Goal: Task Accomplishment & Management: Manage account settings

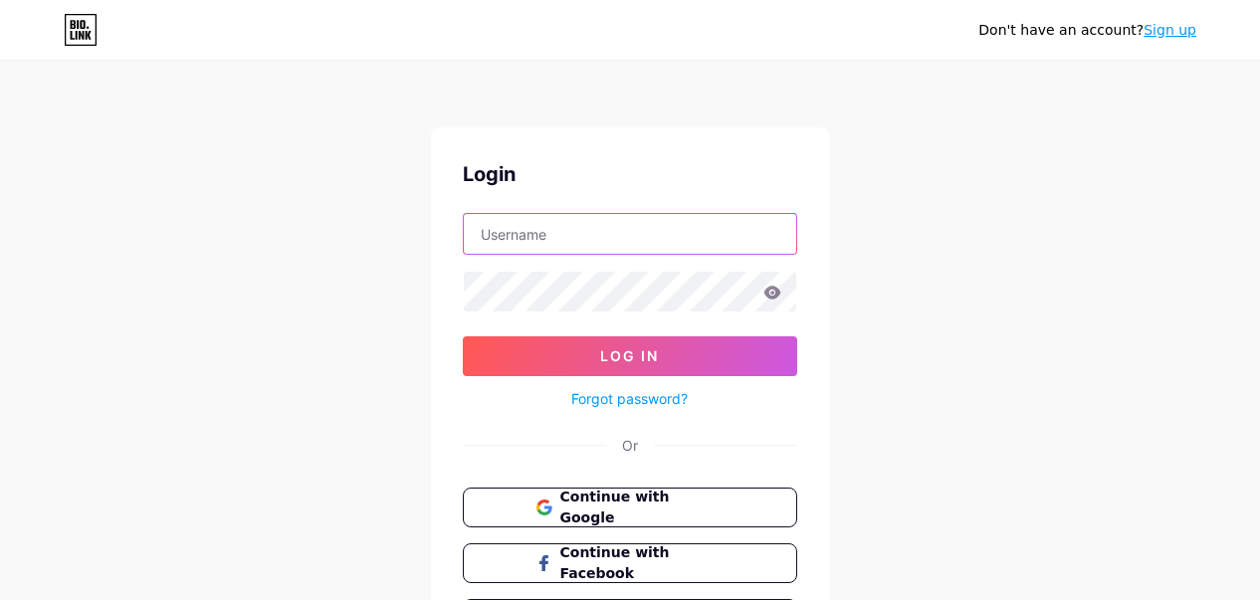
click at [576, 240] on input "text" at bounding box center [630, 234] width 332 height 40
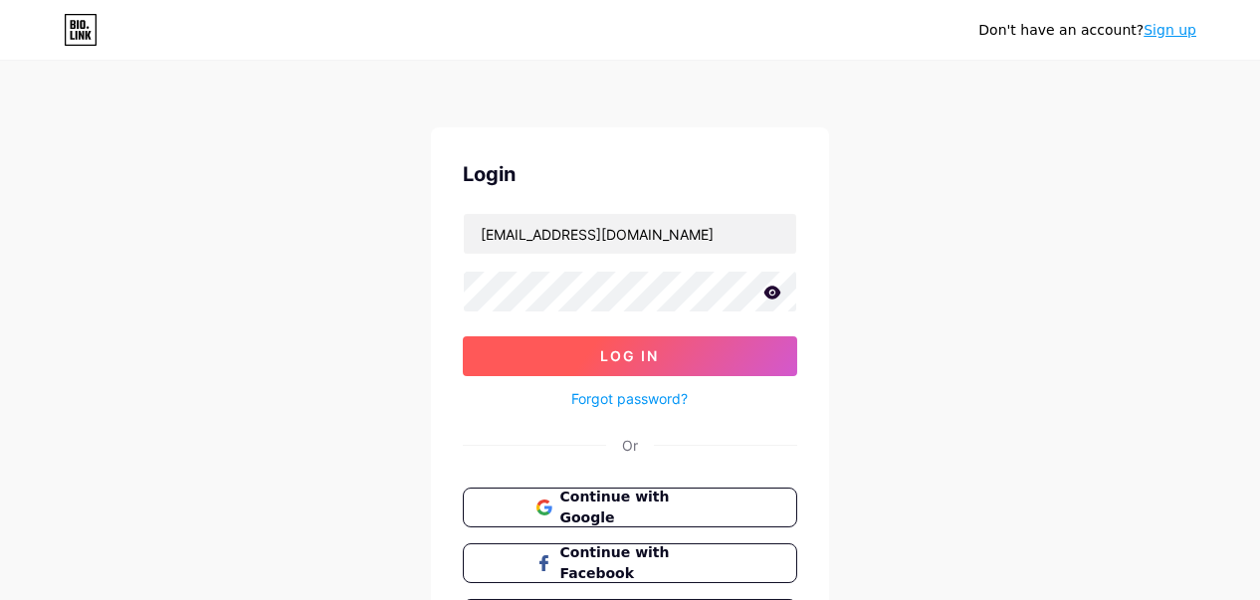
click at [660, 354] on button "Log In" at bounding box center [630, 356] width 334 height 40
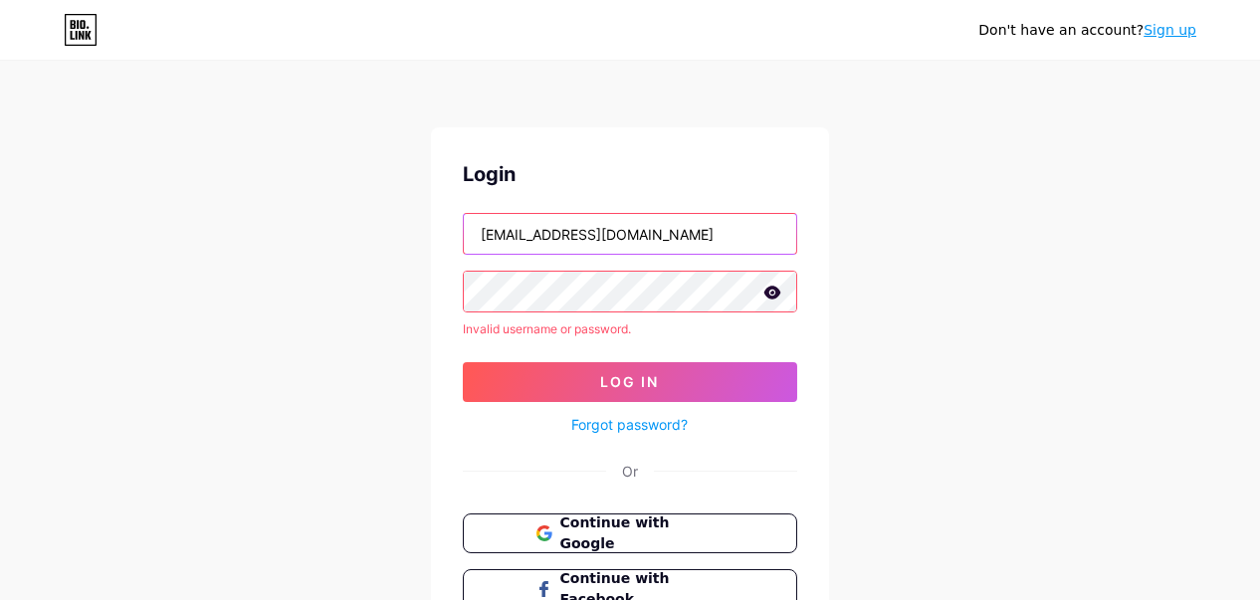
drag, startPoint x: 582, startPoint y: 234, endPoint x: 829, endPoint y: 233, distance: 246.8
click at [829, 233] on div "Don't have an account? Sign up Login loftdospassaros@gmail.com Invalid username…" at bounding box center [630, 380] width 1260 height 760
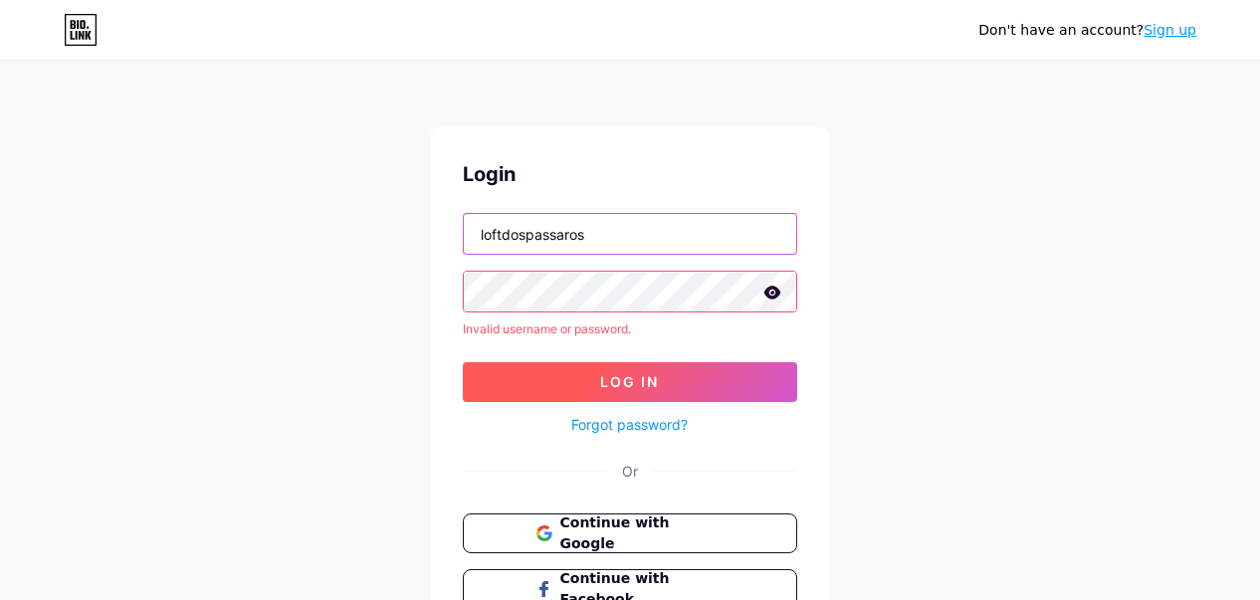
type input "loftdospassaros"
click at [649, 373] on span "Log In" at bounding box center [630, 381] width 59 height 17
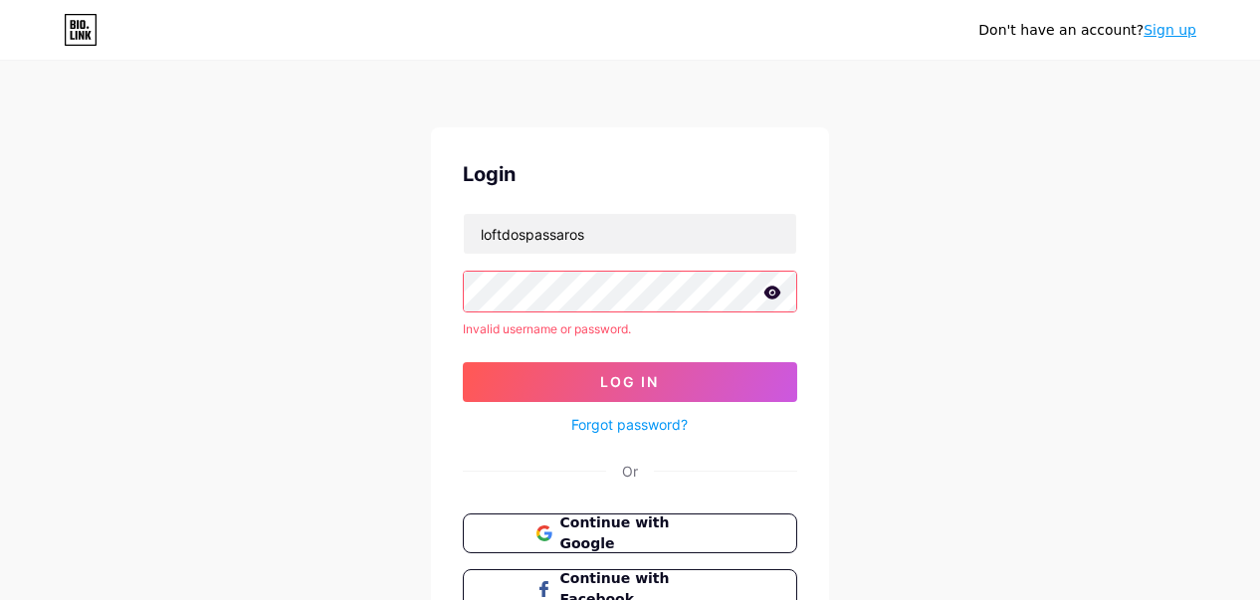
click at [780, 290] on icon at bounding box center [772, 293] width 18 height 14
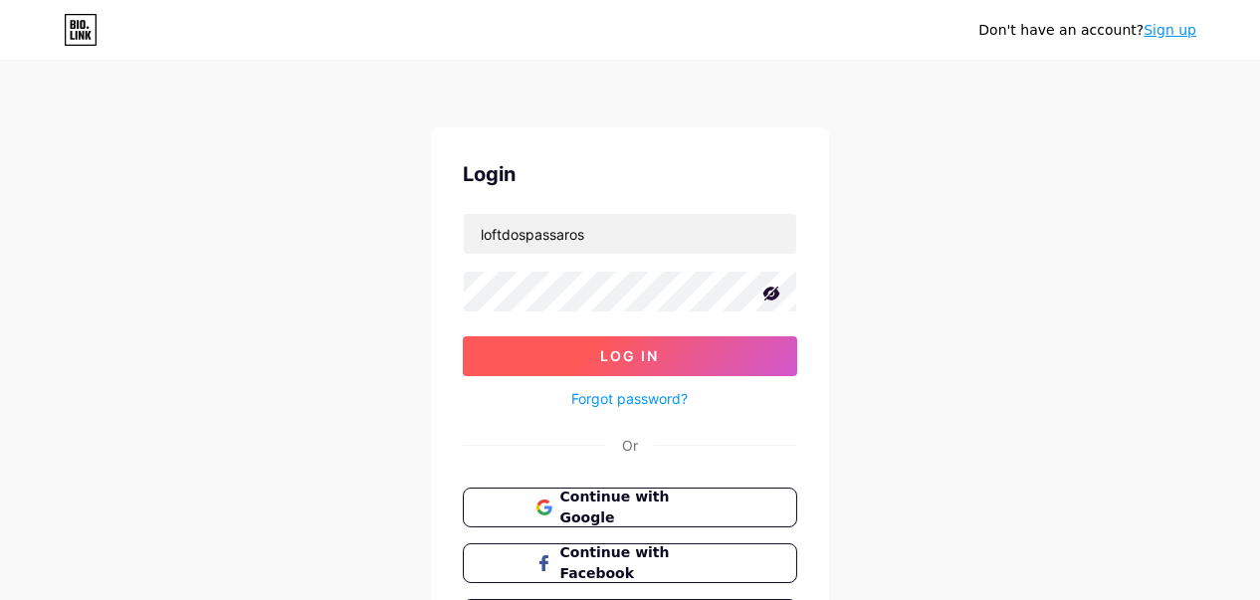
click at [579, 339] on button "Log In" at bounding box center [630, 356] width 334 height 40
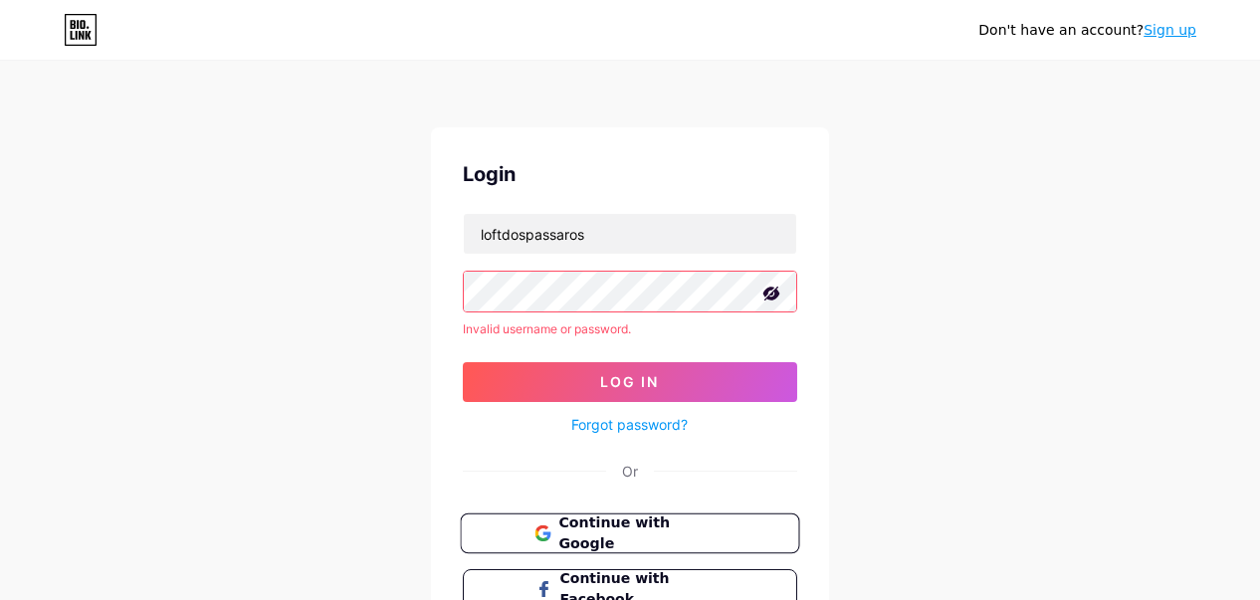
click at [665, 532] on span "Continue with Google" at bounding box center [641, 534] width 166 height 43
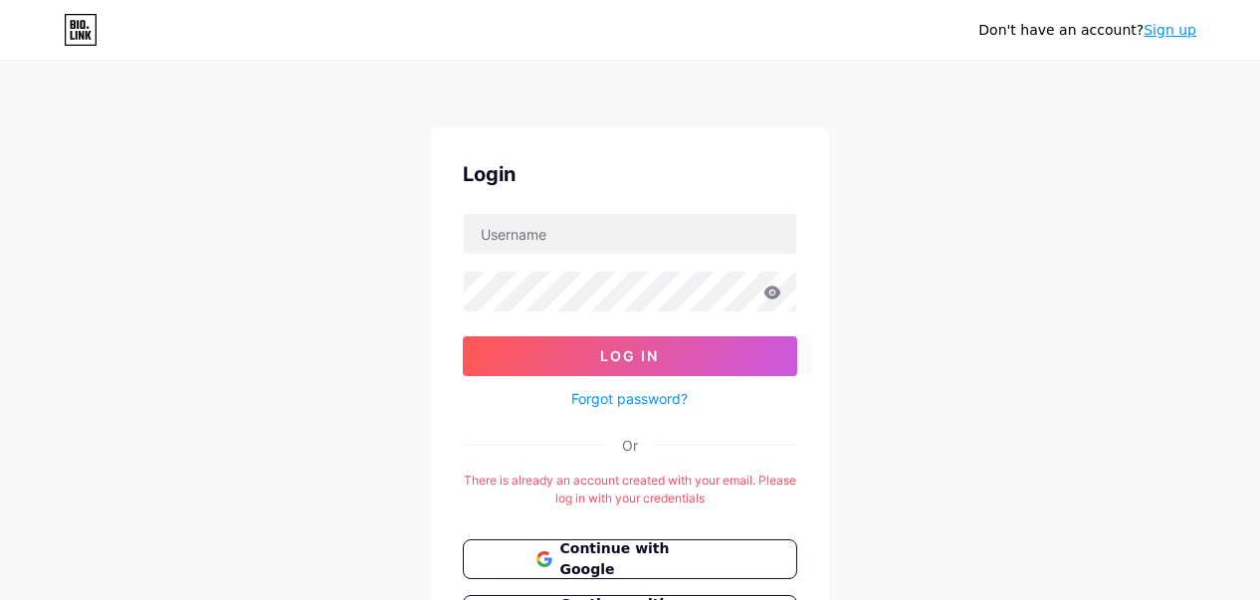
scroll to position [100, 0]
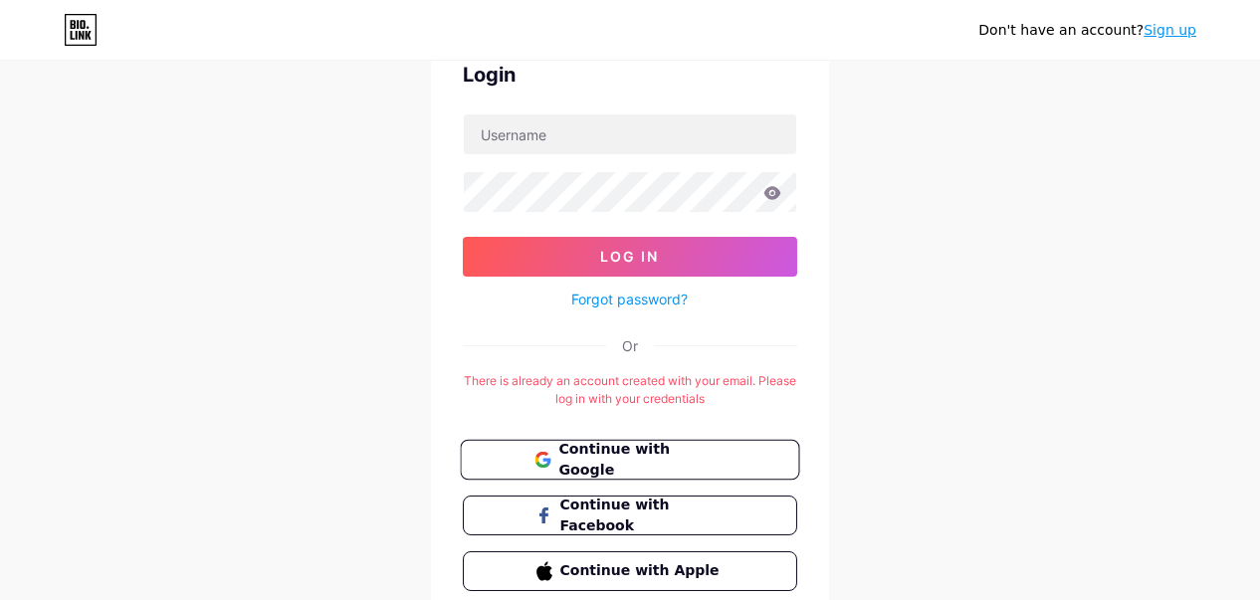
click at [622, 469] on button "Continue with Google" at bounding box center [629, 460] width 339 height 41
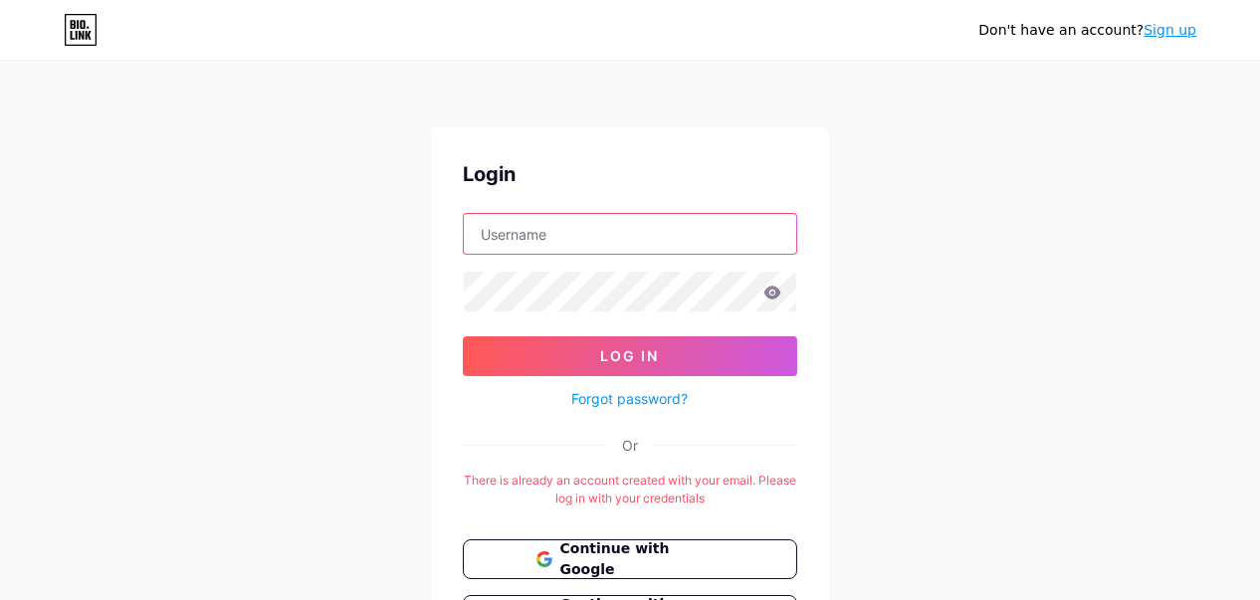
click at [541, 226] on input "text" at bounding box center [630, 234] width 332 height 40
type input "[EMAIL_ADDRESS][DOMAIN_NAME]"
click at [640, 396] on link "Forgot password?" at bounding box center [630, 398] width 116 height 21
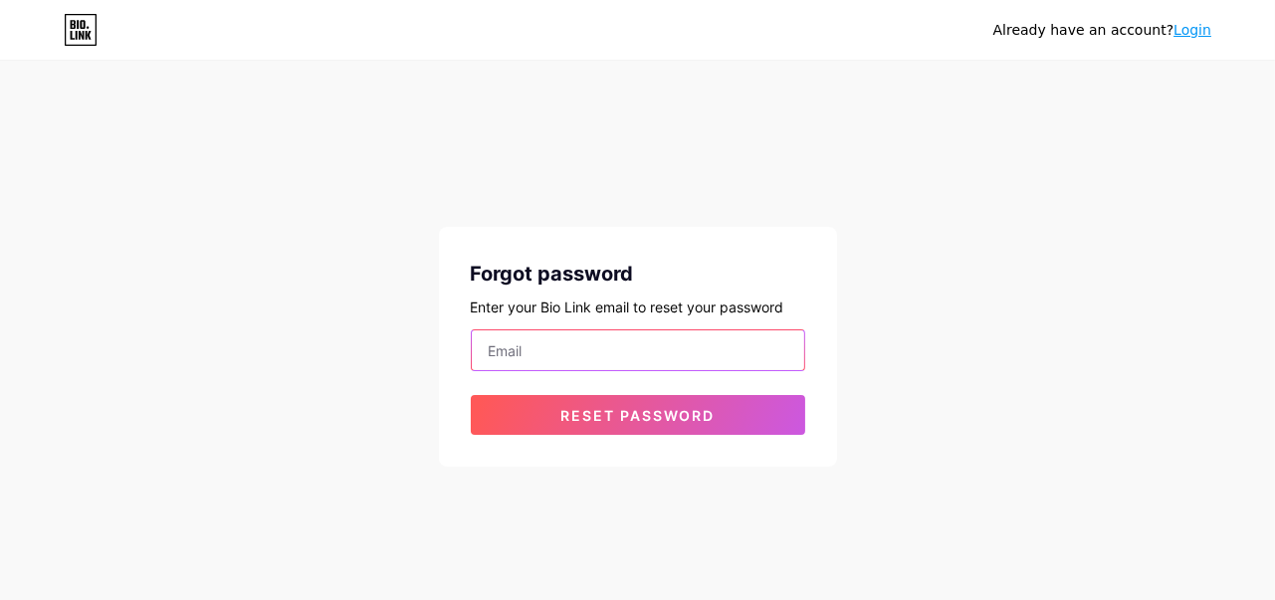
click at [575, 339] on input "email" at bounding box center [638, 350] width 332 height 40
type input "[EMAIL_ADDRESS][DOMAIN_NAME]"
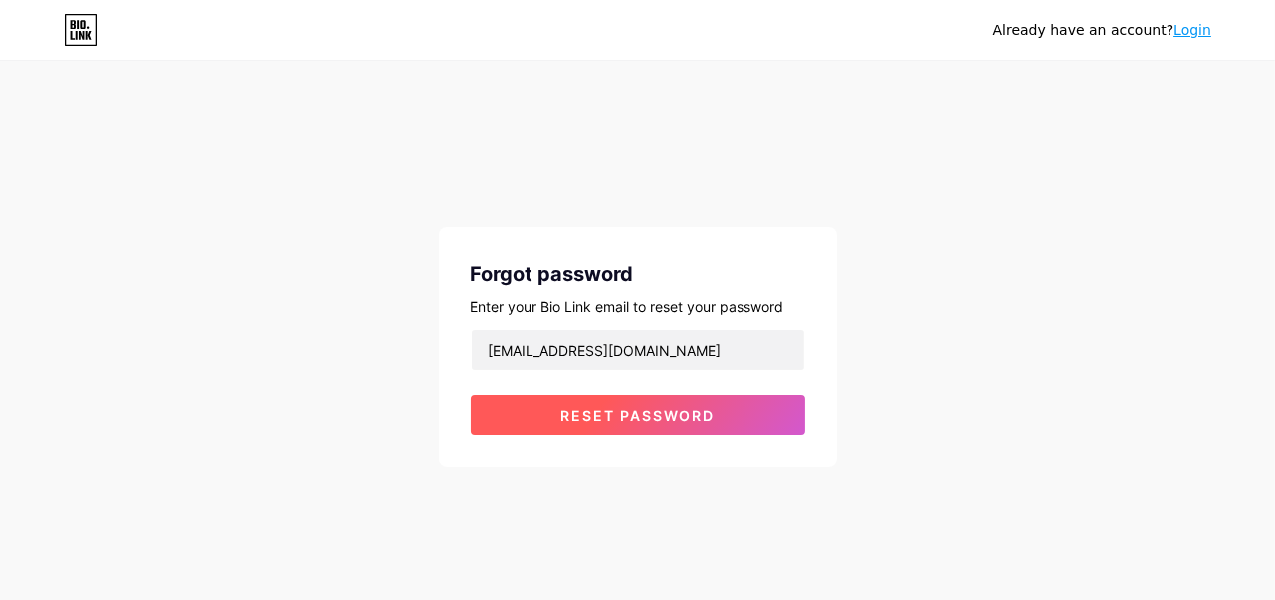
click at [636, 427] on button "Reset password" at bounding box center [638, 415] width 334 height 40
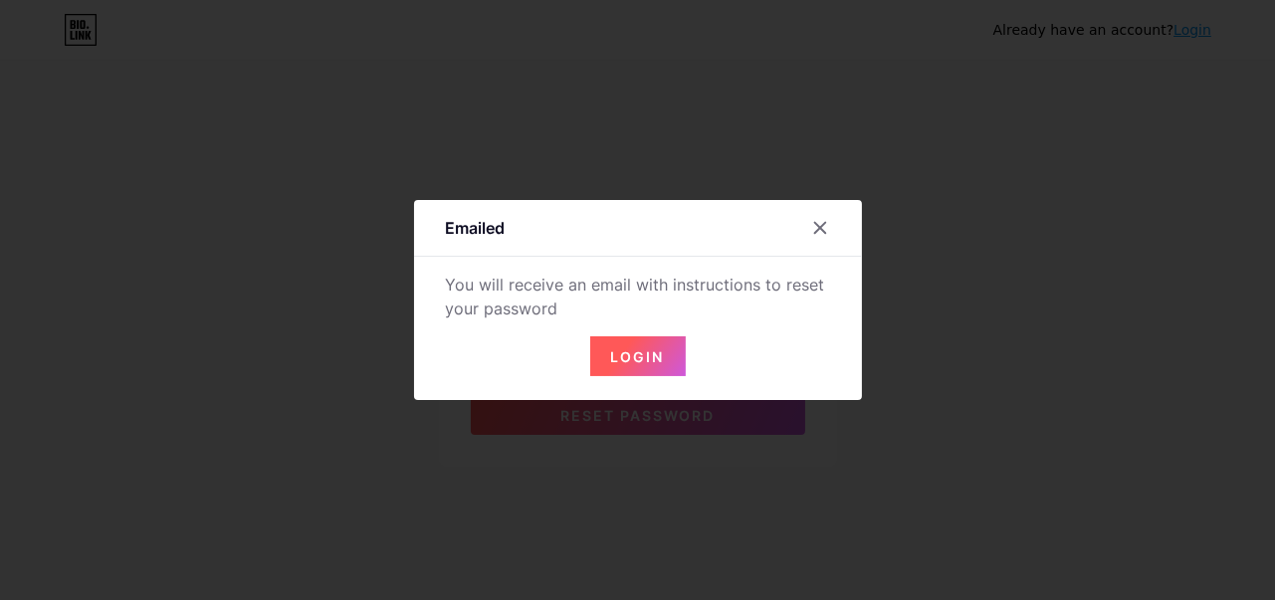
click at [638, 357] on span "Login" at bounding box center [638, 356] width 54 height 17
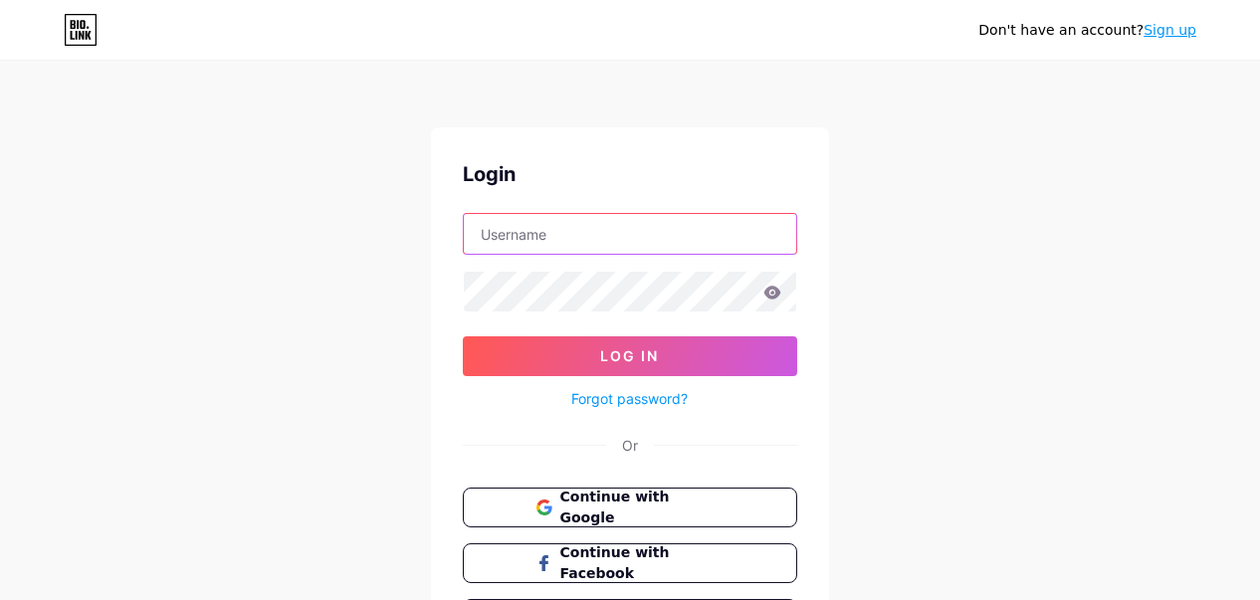
click at [561, 241] on input "text" at bounding box center [630, 234] width 332 height 40
type input "[EMAIL_ADDRESS][DOMAIN_NAME]"
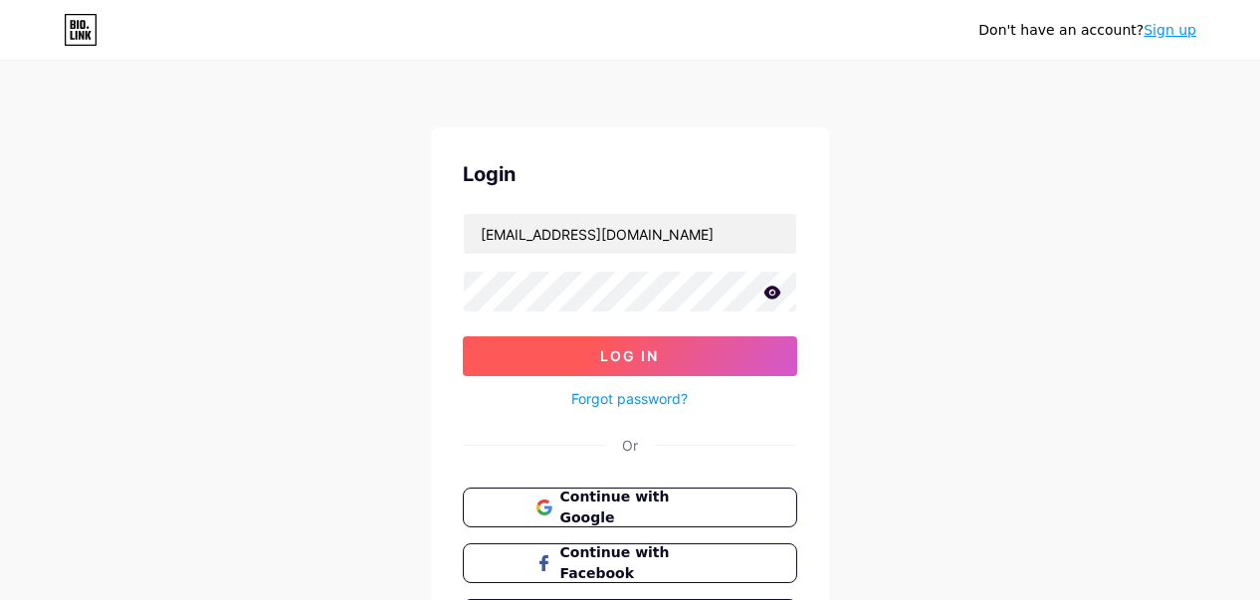
click at [588, 355] on button "Log In" at bounding box center [630, 356] width 334 height 40
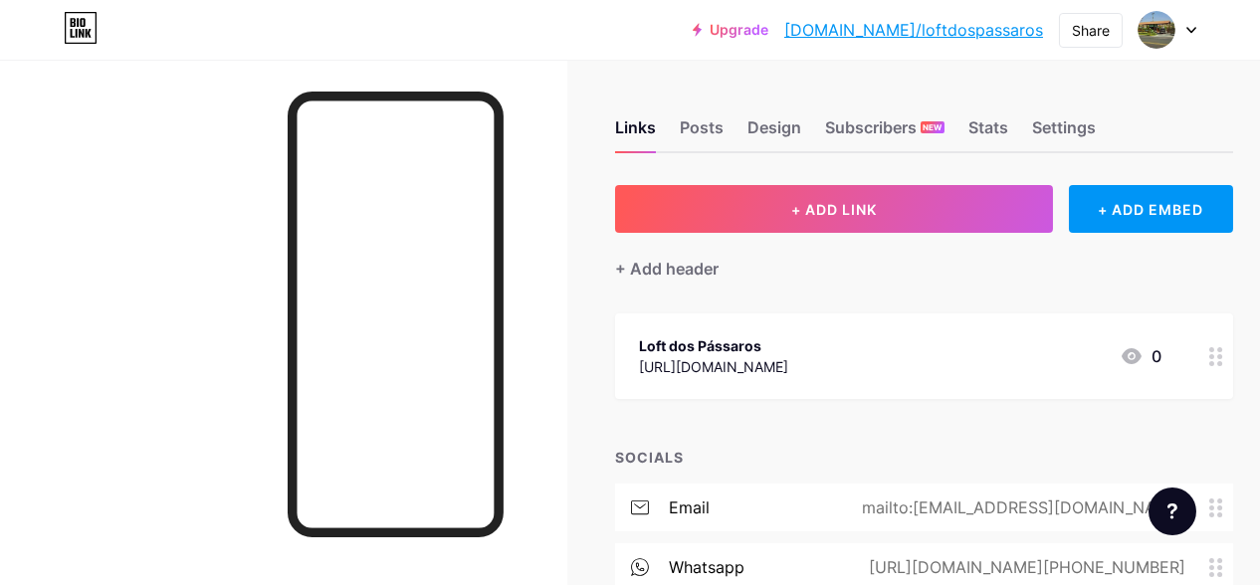
scroll to position [100, 0]
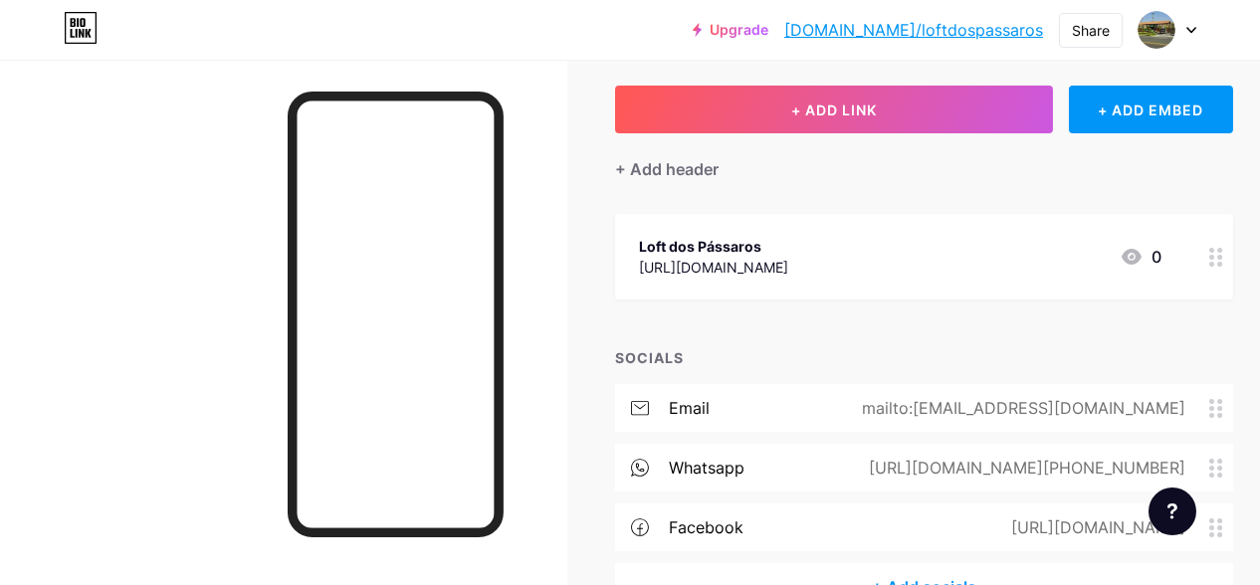
click at [1005, 467] on div "[URL][DOMAIN_NAME][PHONE_NUMBER]" at bounding box center [1023, 468] width 372 height 24
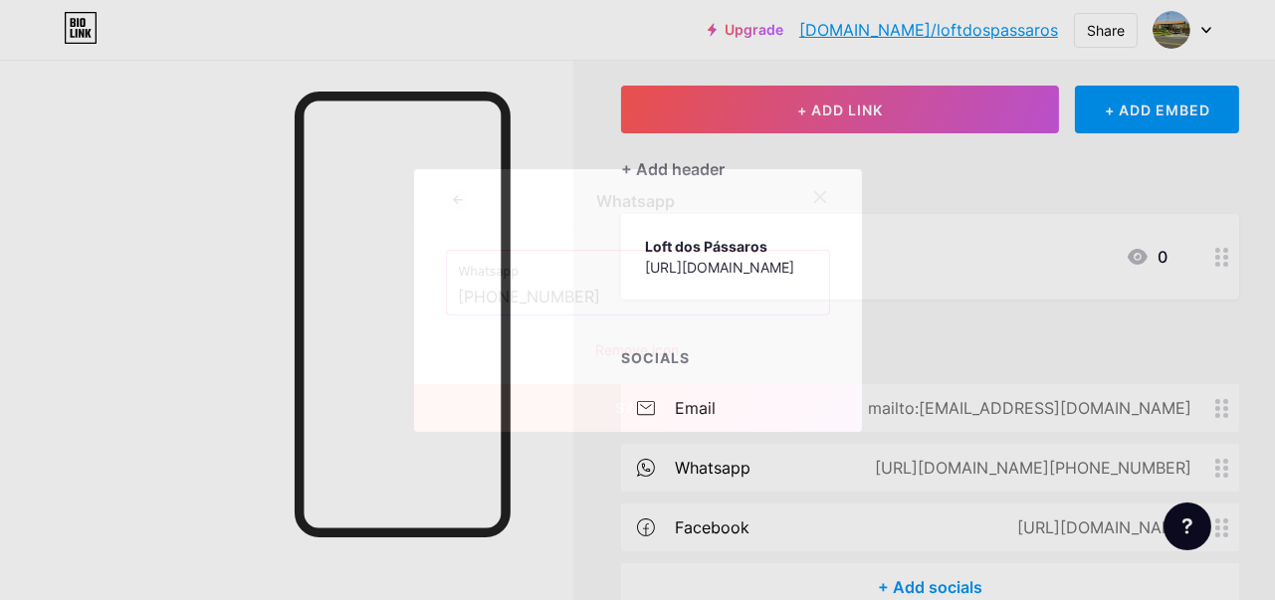
drag, startPoint x: 496, startPoint y: 296, endPoint x: 675, endPoint y: 293, distance: 179.2
click at [675, 293] on input "[PHONE_NUMBER]" at bounding box center [638, 298] width 358 height 34
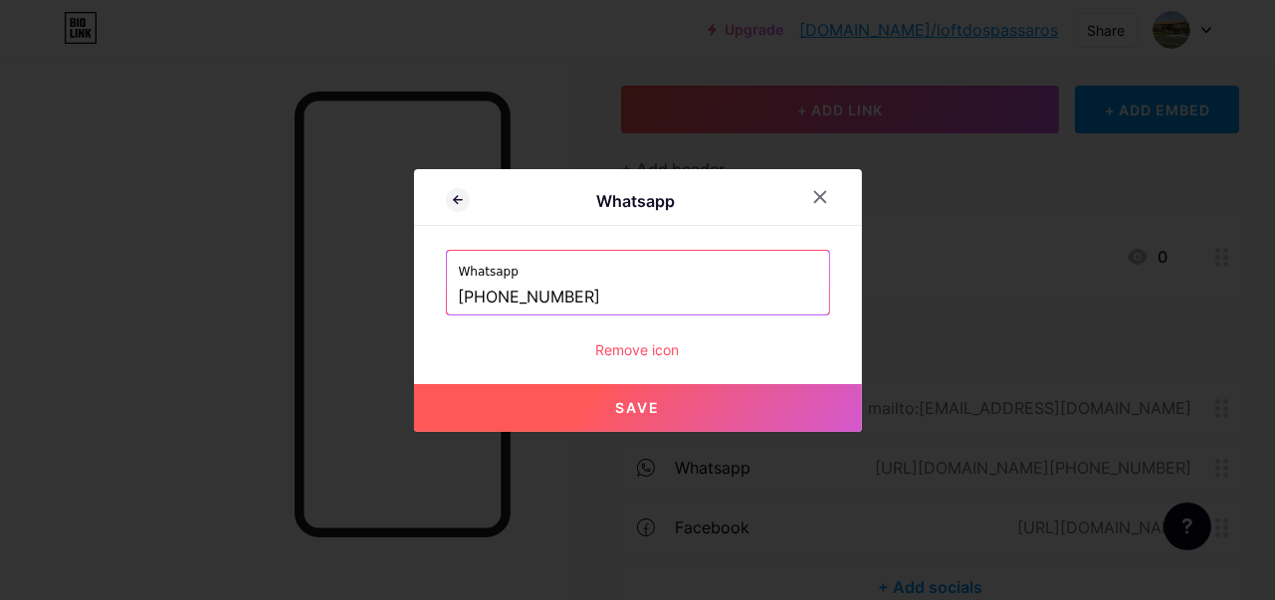
click at [656, 410] on button "Save" at bounding box center [638, 408] width 448 height 48
type input "[URL][DOMAIN_NAME][PHONE_NUMBER]"
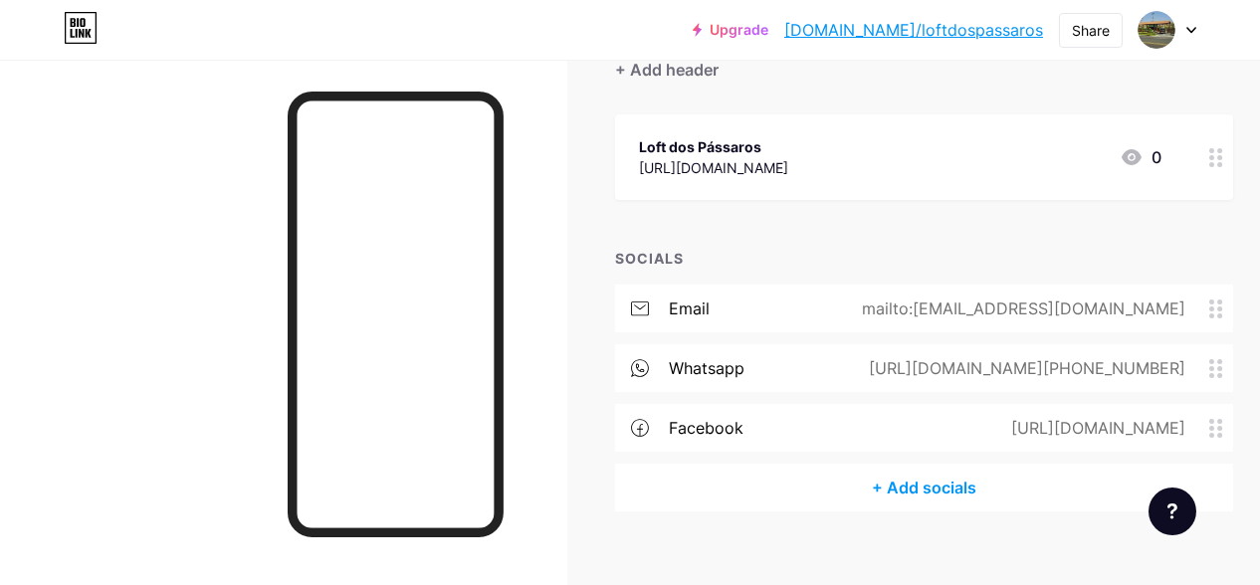
scroll to position [223, 0]
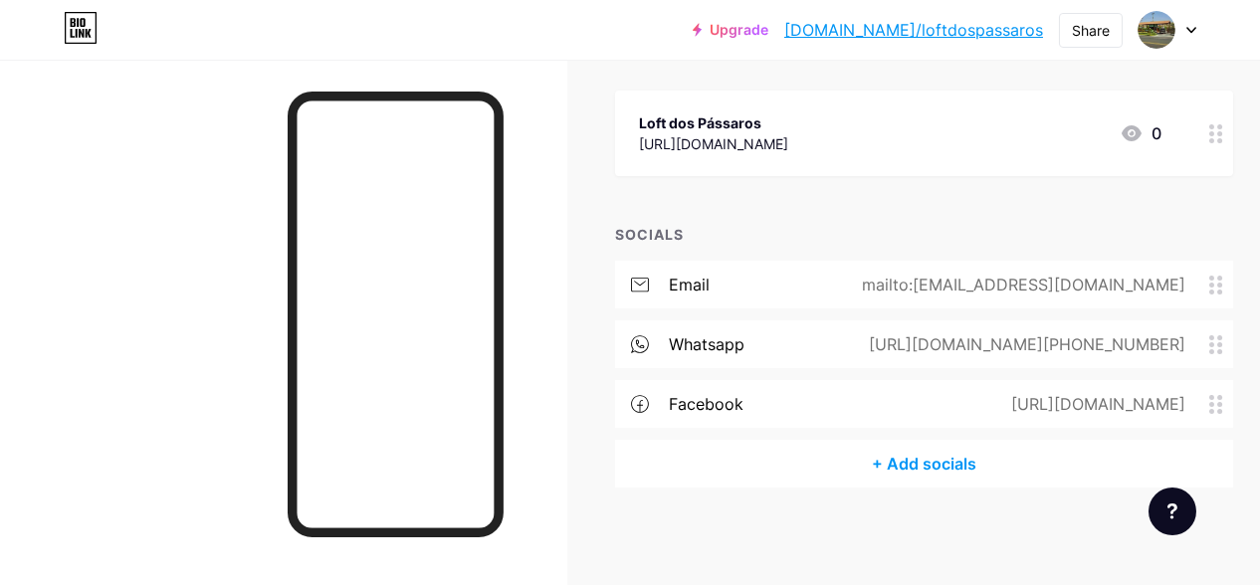
click at [926, 460] on div "+ Add socials" at bounding box center [924, 464] width 618 height 48
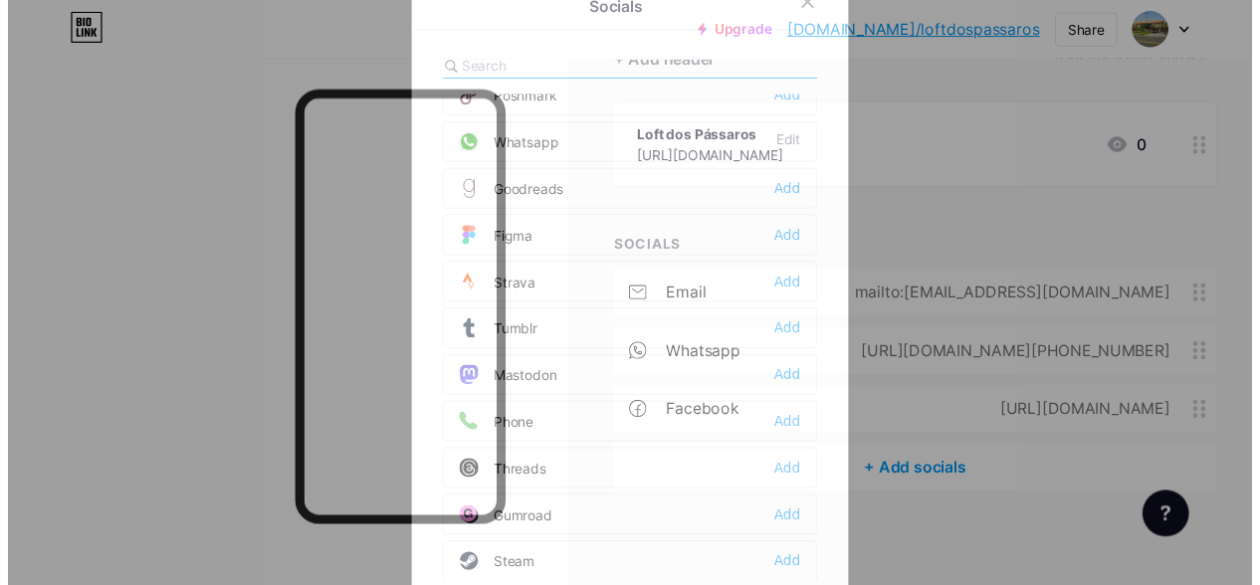
scroll to position [1789, 0]
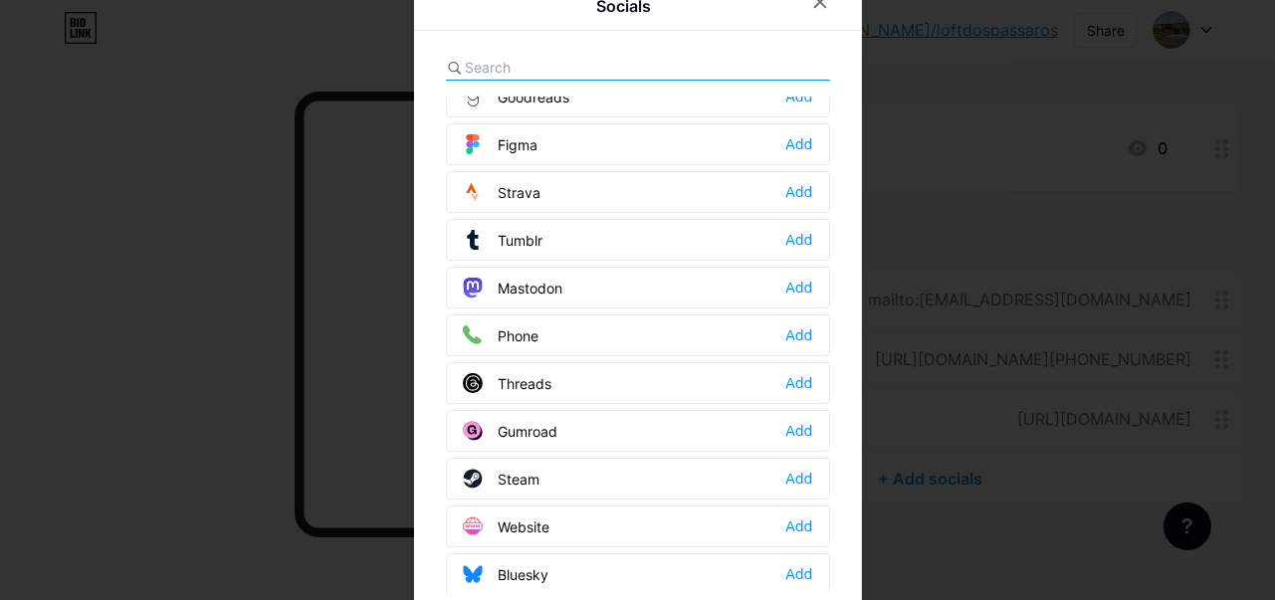
click at [945, 82] on div at bounding box center [637, 300] width 1275 height 600
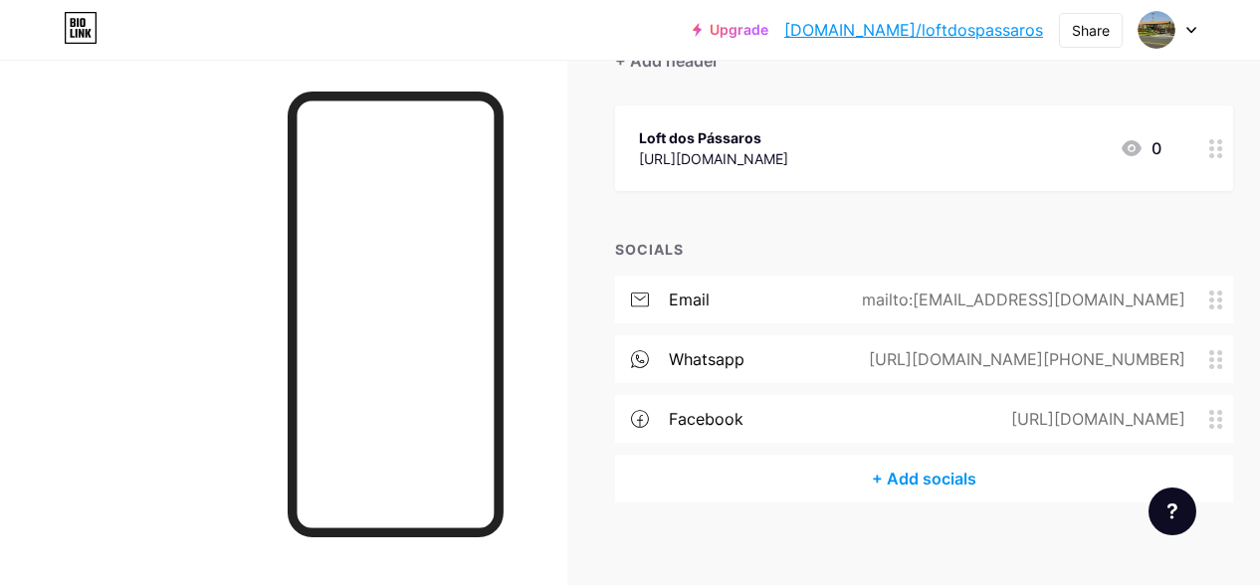
scroll to position [0, 0]
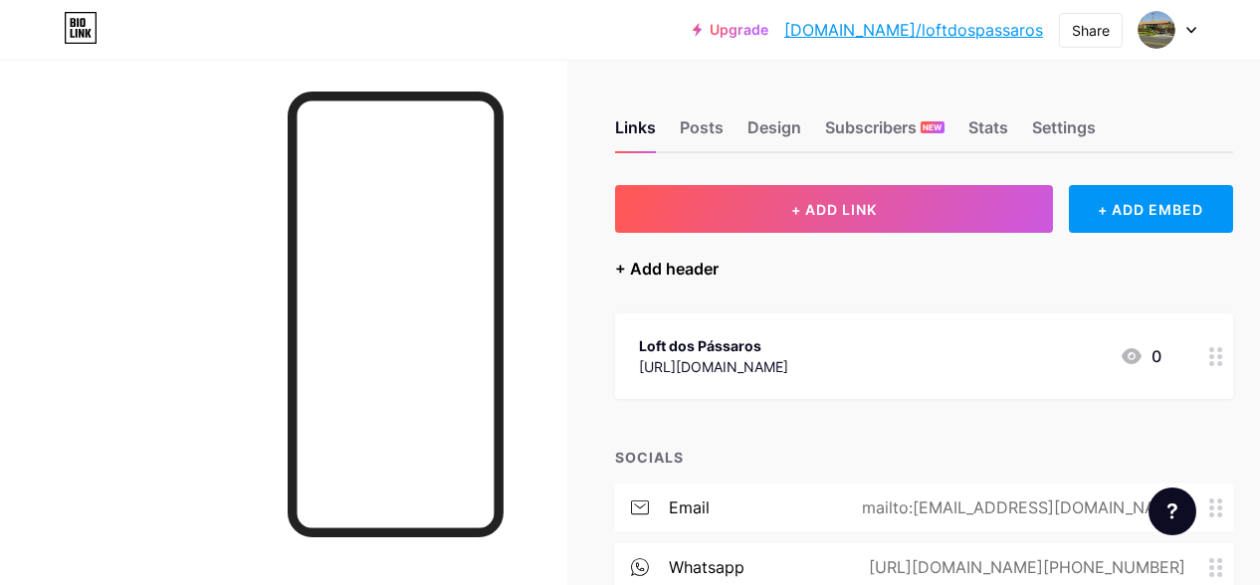
click at [662, 270] on div "+ Add header" at bounding box center [667, 269] width 104 height 24
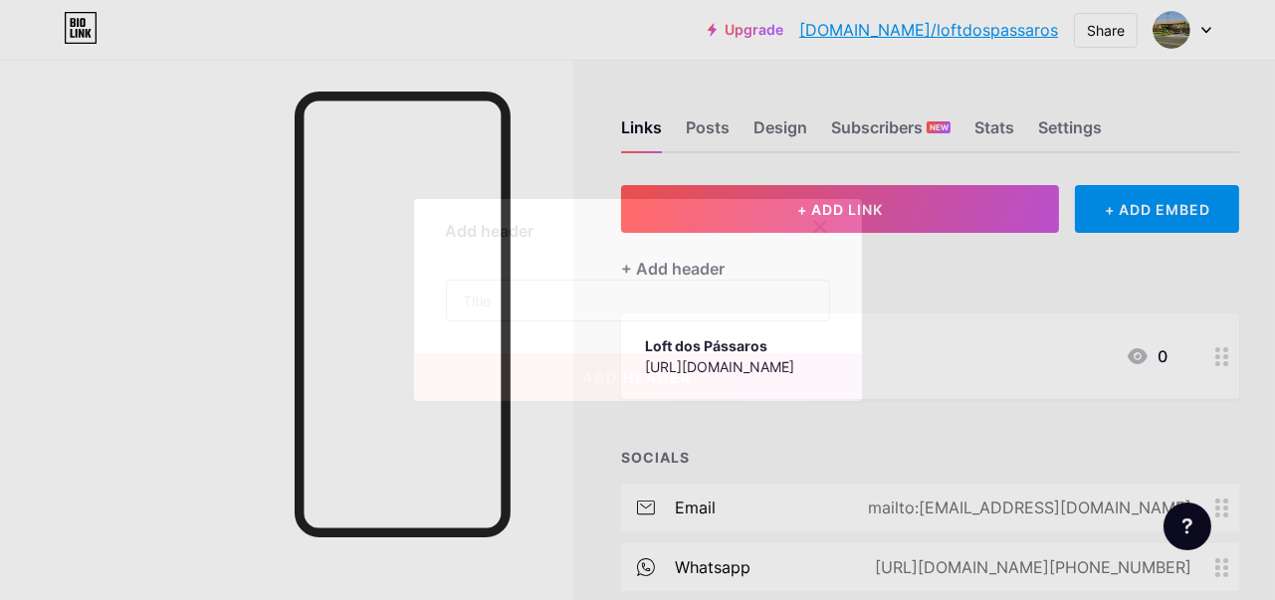
click at [638, 305] on input "text" at bounding box center [638, 301] width 382 height 40
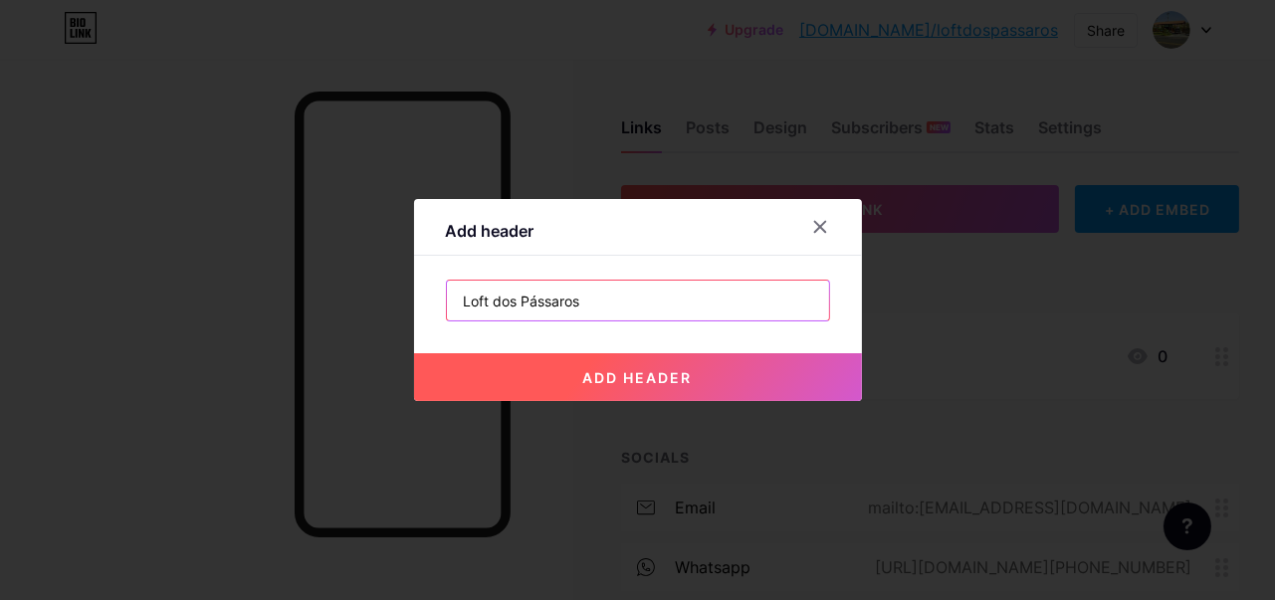
type input "Loft dos Pássaros"
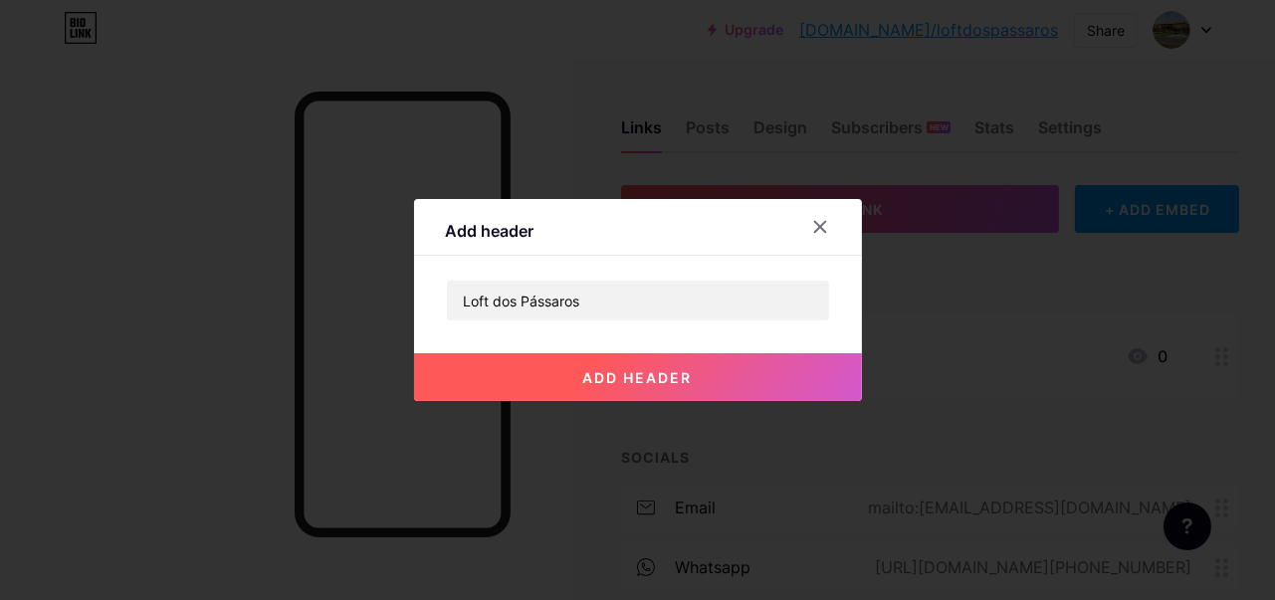
click at [642, 374] on span "add header" at bounding box center [637, 377] width 109 height 17
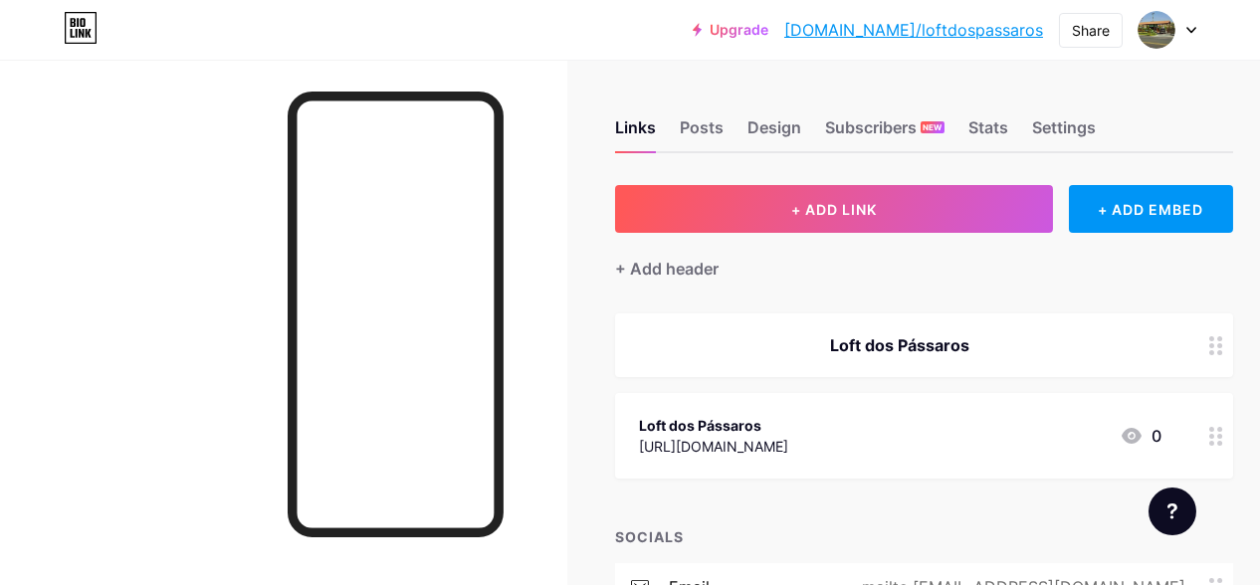
click at [1221, 341] on icon at bounding box center [1216, 345] width 14 height 19
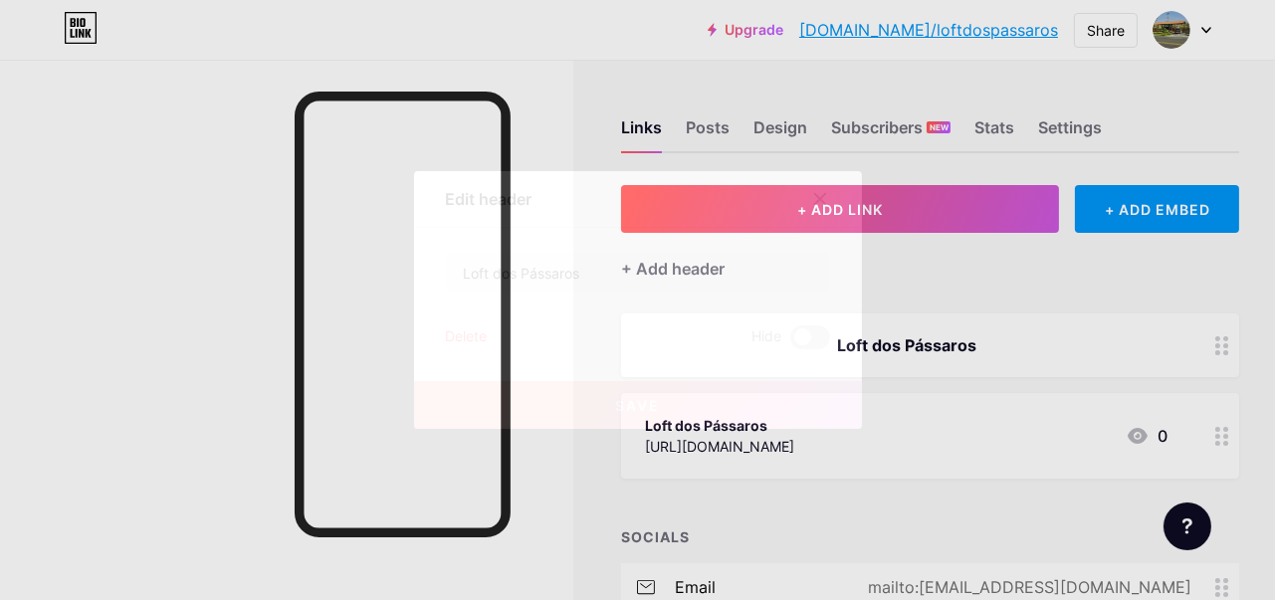
click at [471, 336] on div "Delete" at bounding box center [467, 337] width 42 height 24
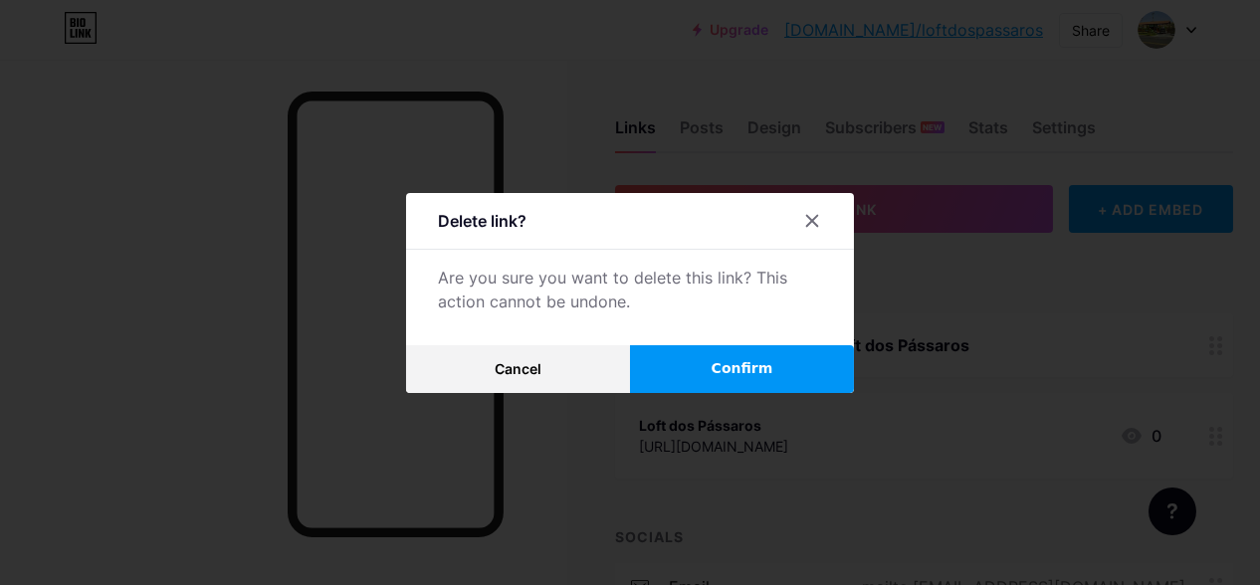
click at [763, 374] on span "Confirm" at bounding box center [743, 368] width 62 height 21
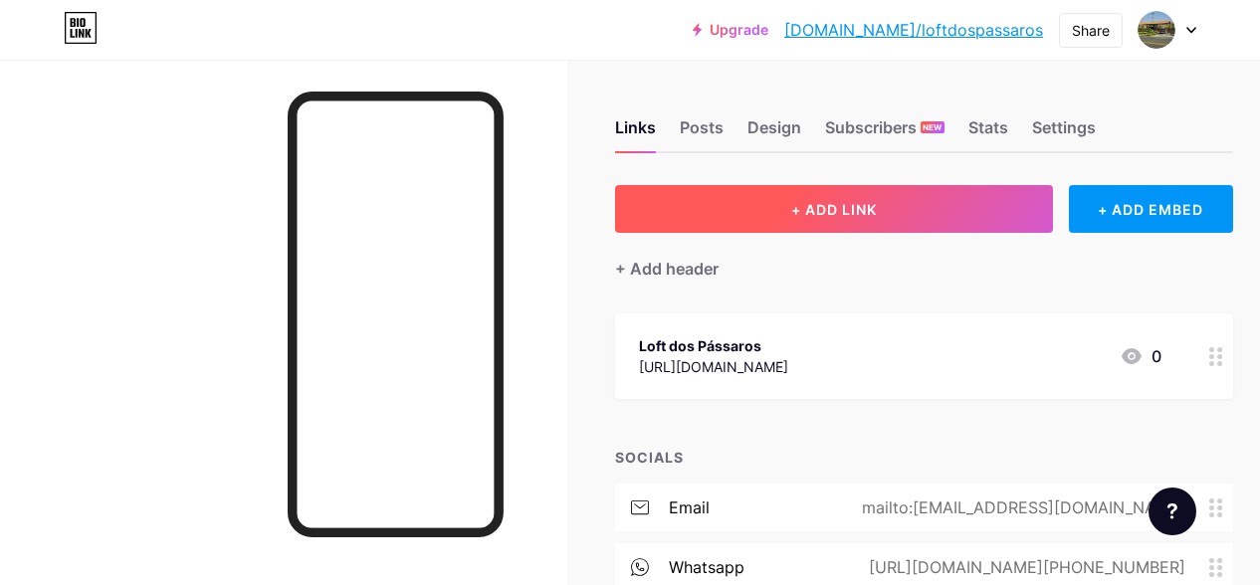
click at [827, 210] on span "+ ADD LINK" at bounding box center [834, 209] width 86 height 17
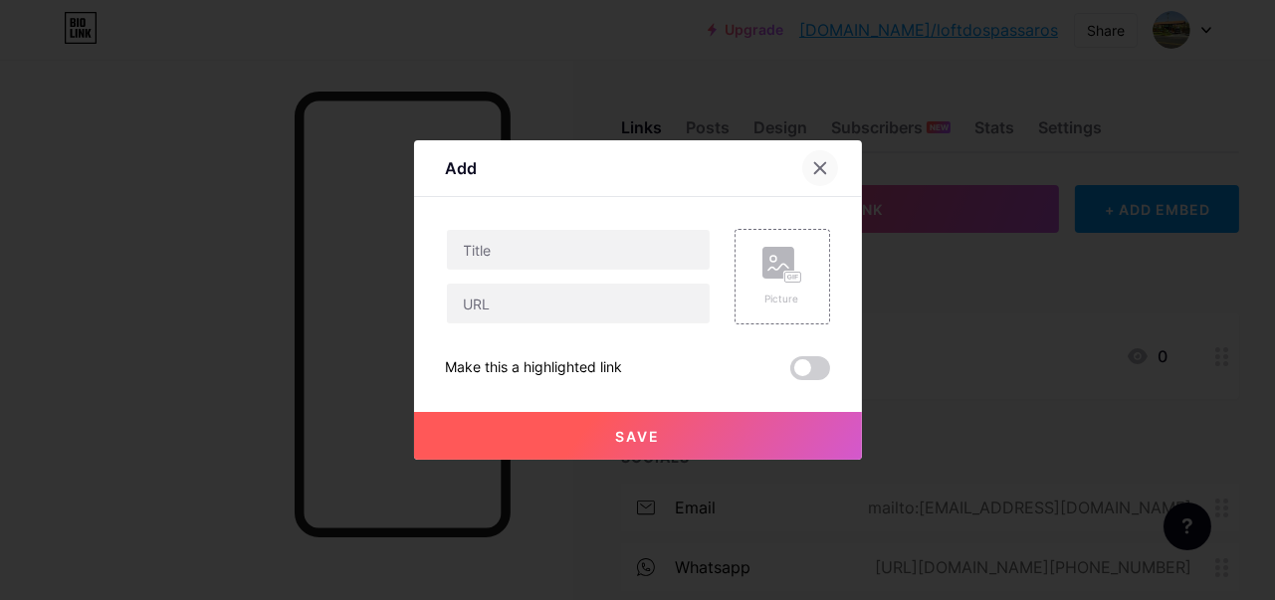
click at [818, 170] on icon at bounding box center [820, 168] width 16 height 16
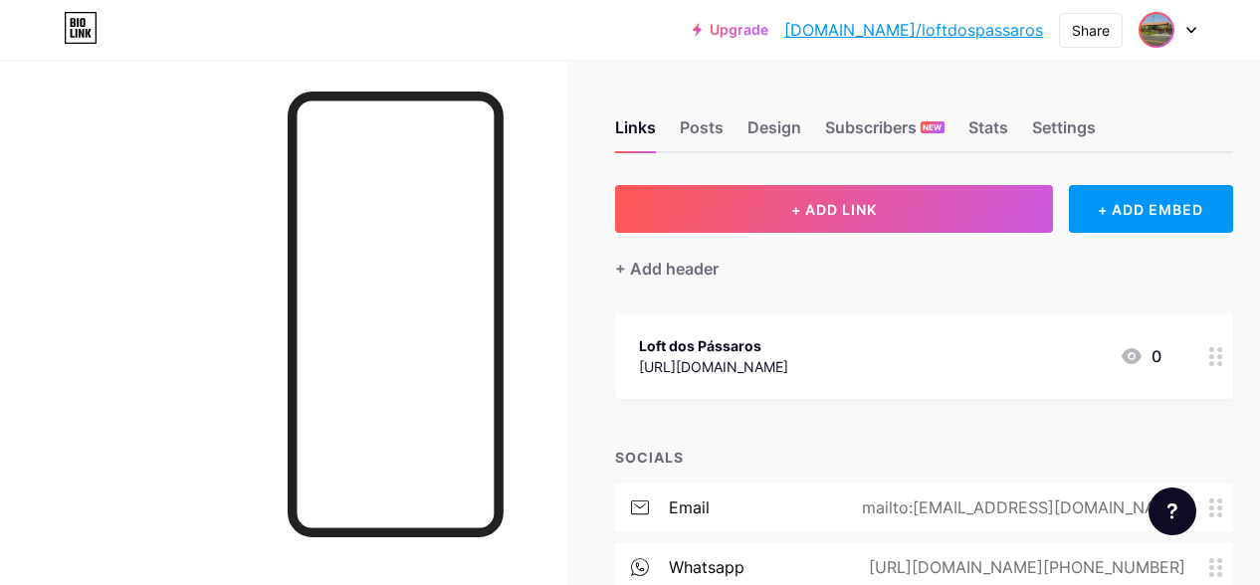
click at [1153, 42] on img at bounding box center [1157, 30] width 32 height 32
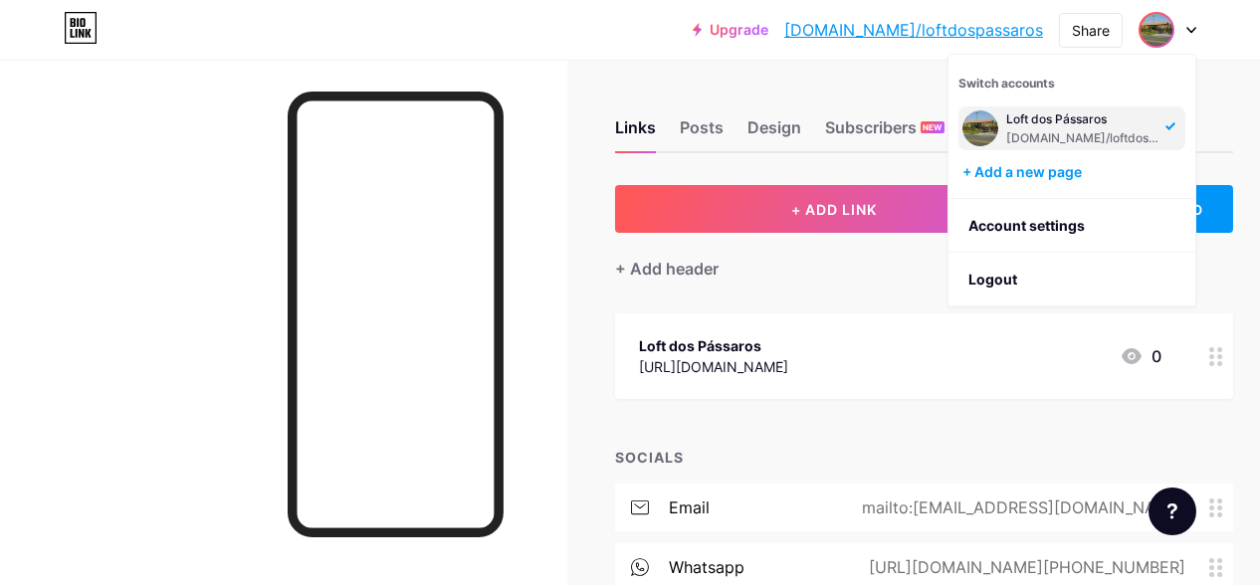
click at [1087, 121] on div "Loft dos Pássaros" at bounding box center [1082, 119] width 153 height 16
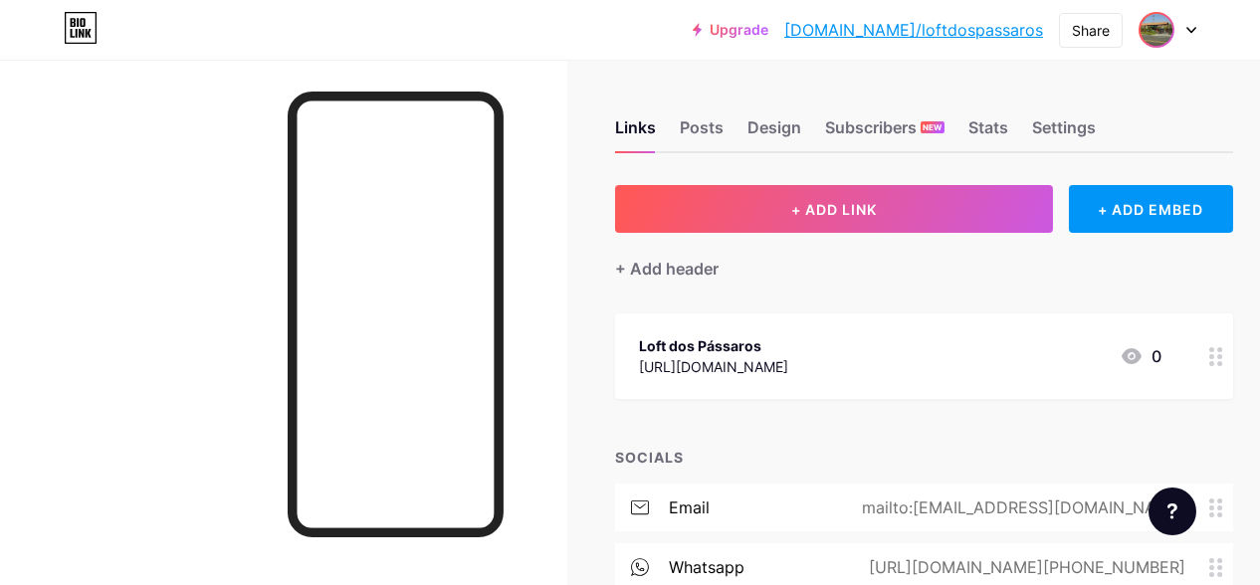
click at [1163, 38] on img at bounding box center [1157, 30] width 32 height 32
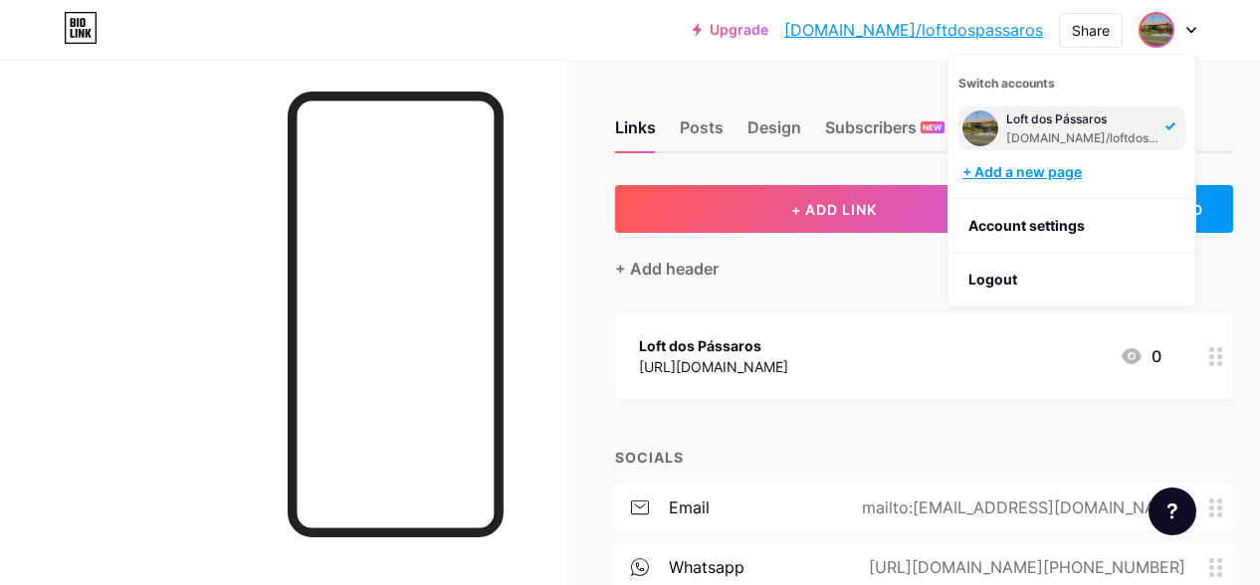
click at [1061, 171] on div "+ Add a new page" at bounding box center [1073, 172] width 223 height 20
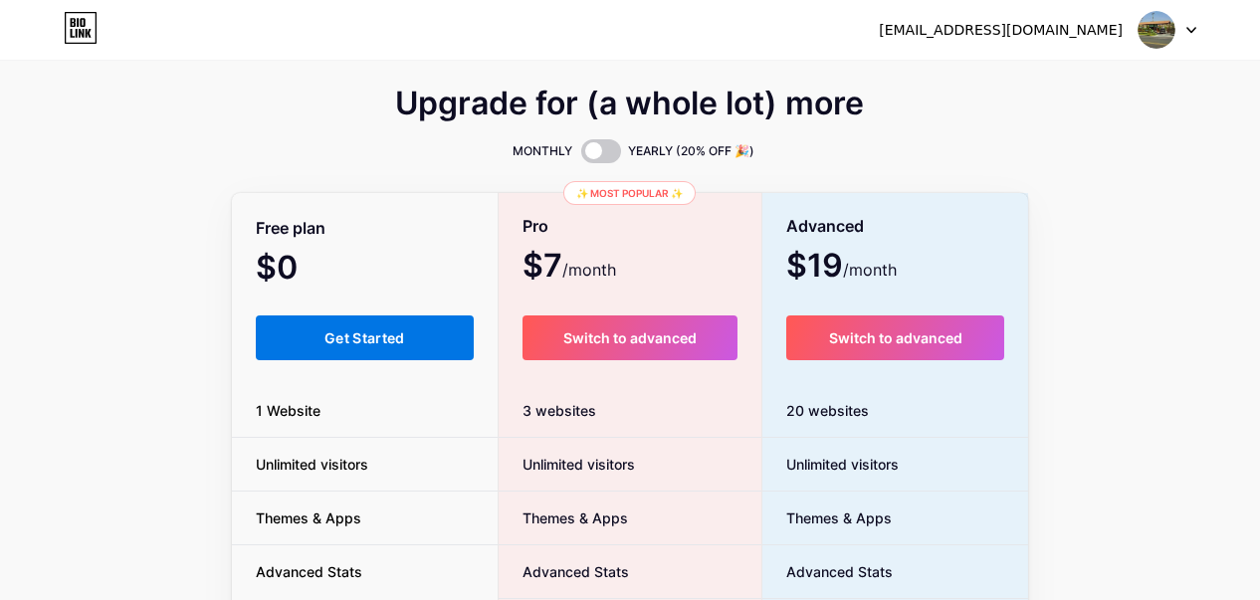
click at [391, 330] on span "Get Started" at bounding box center [364, 337] width 81 height 17
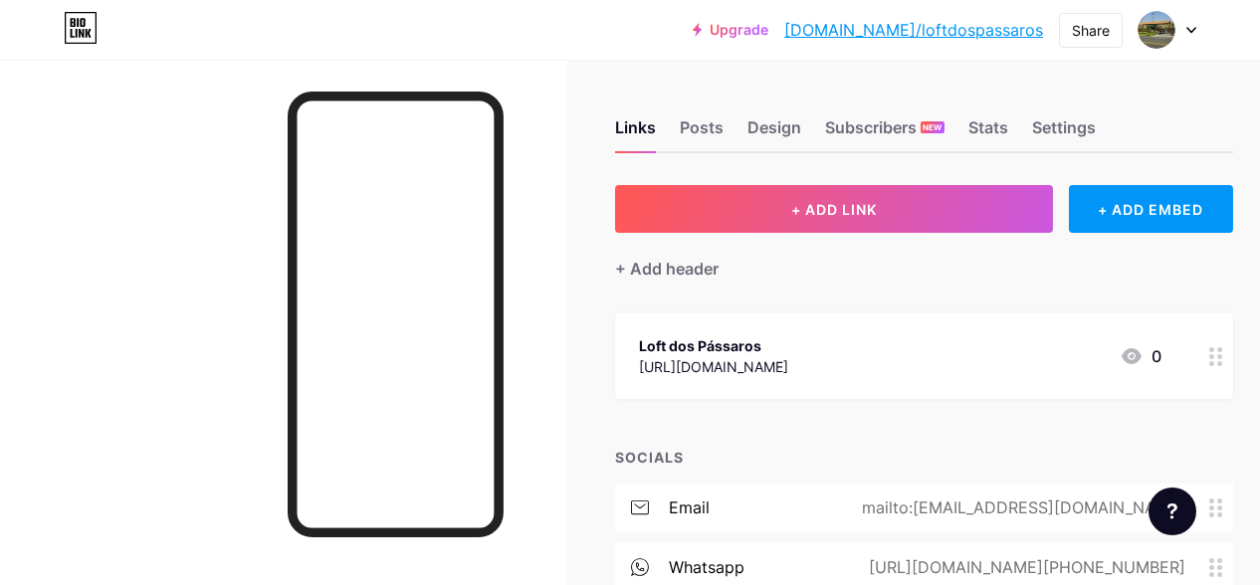
drag, startPoint x: 391, startPoint y: 330, endPoint x: 736, endPoint y: 80, distance: 426.0
click at [736, 80] on div "Links Posts Design Subscribers NEW Stats Settings + ADD LINK + ADD EMBED + Add …" at bounding box center [658, 435] width 1317 height 750
click at [902, 27] on link "bio.link/loftdospassaros" at bounding box center [913, 30] width 259 height 24
click at [1157, 23] on img at bounding box center [1157, 30] width 32 height 32
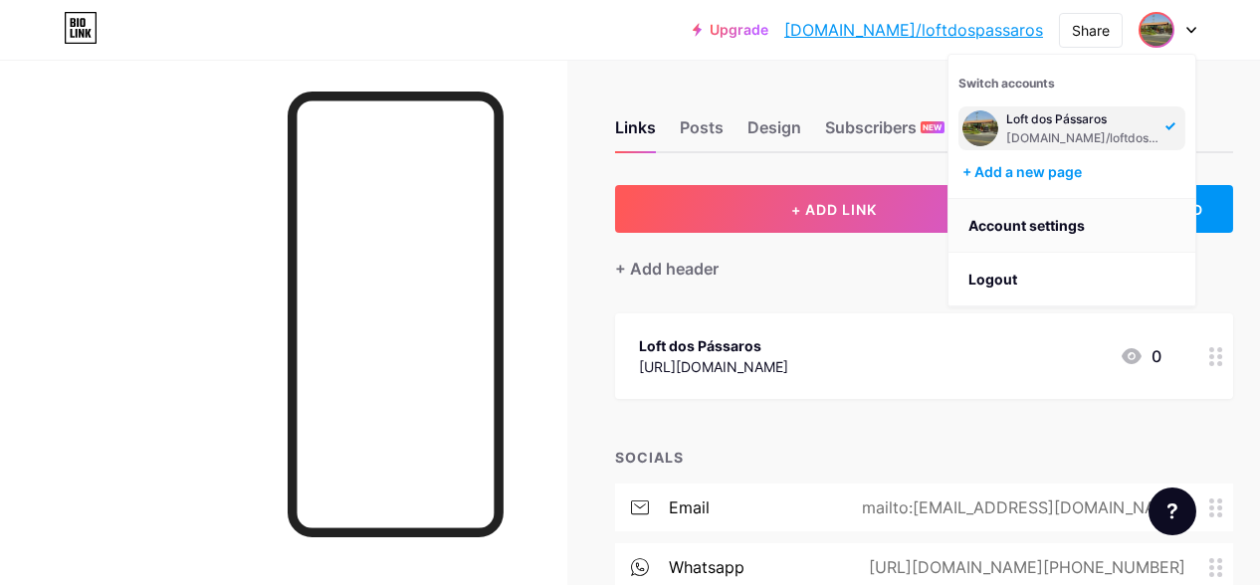
click at [1050, 218] on link "Account settings" at bounding box center [1072, 226] width 247 height 54
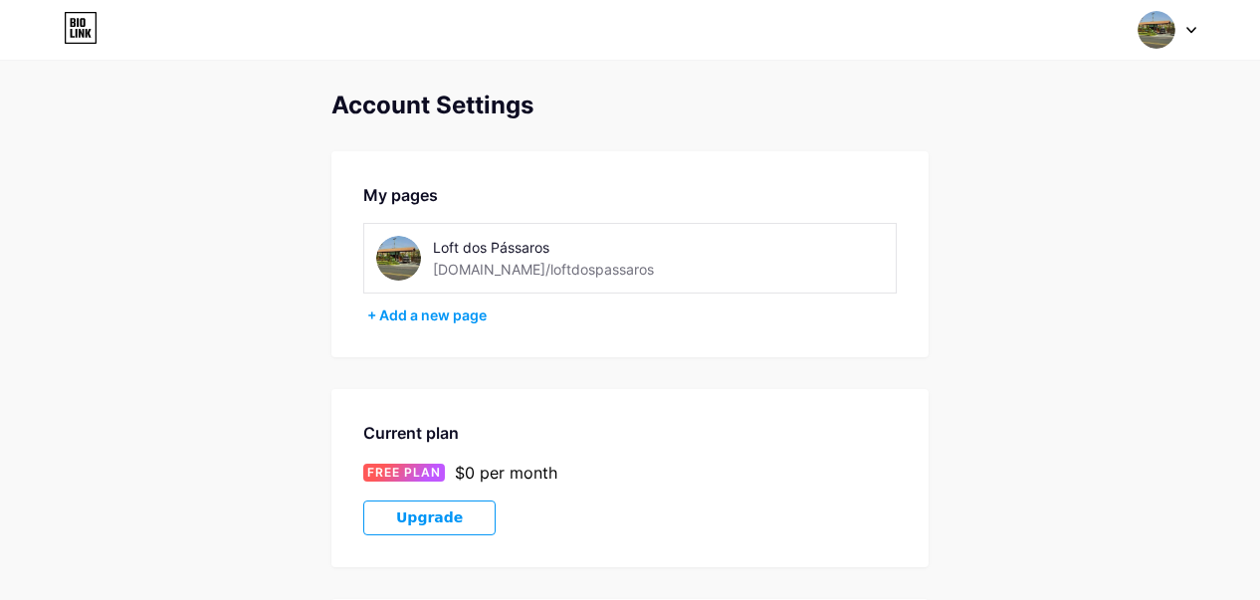
click at [479, 230] on div "Loft dos Pássaros bio.link/loftdospassaros" at bounding box center [629, 258] width 533 height 71
click at [395, 266] on img at bounding box center [398, 258] width 45 height 45
click at [393, 256] on img at bounding box center [398, 258] width 45 height 45
click at [394, 246] on img at bounding box center [398, 258] width 45 height 45
